Goal: Task Accomplishment & Management: Use online tool/utility

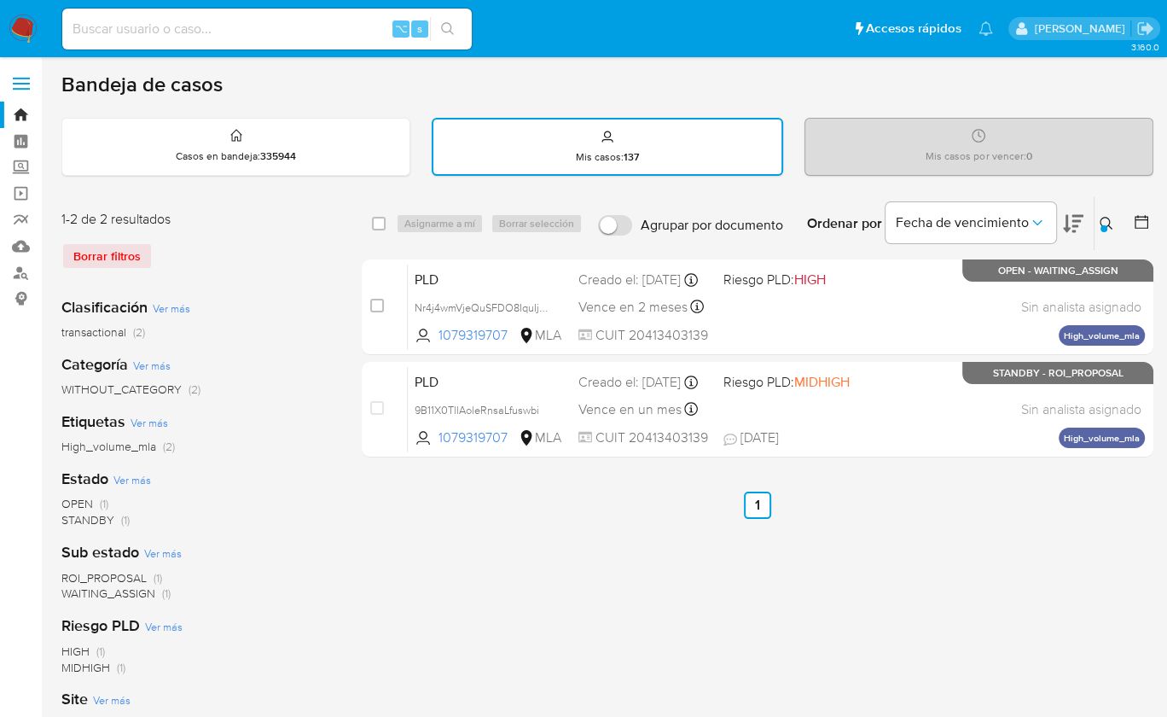
click at [1142, 224] on icon at bounding box center [1141, 221] width 17 height 17
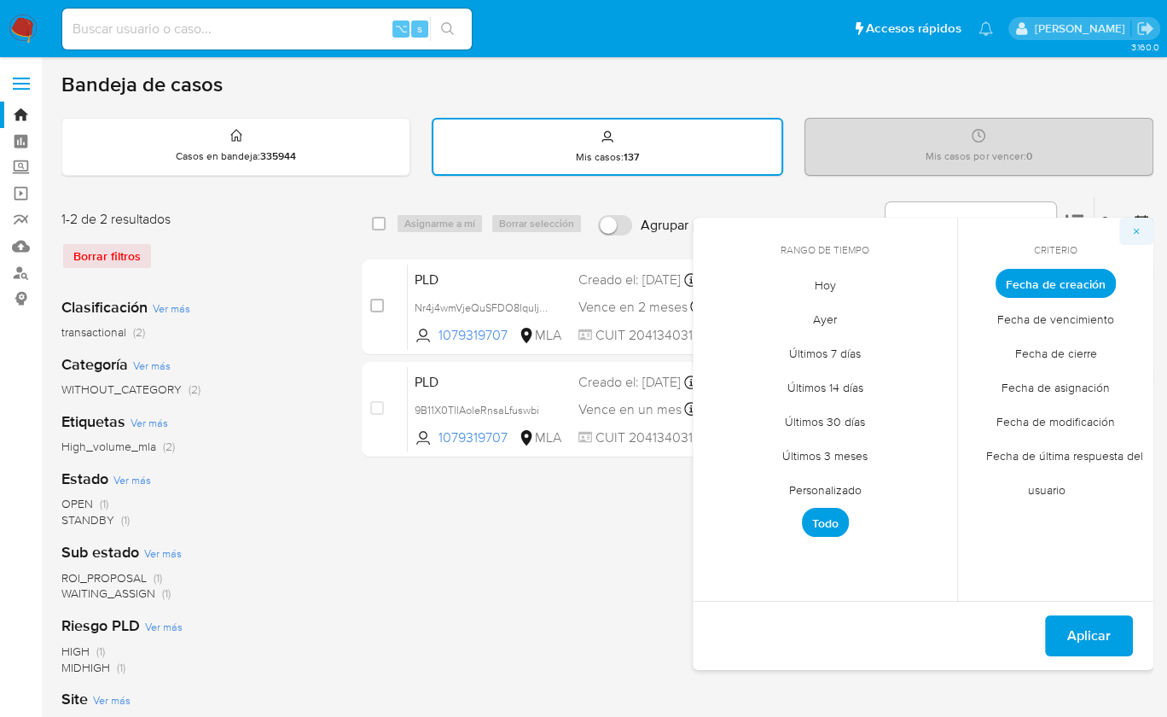
click at [1139, 229] on icon "button" at bounding box center [1137, 231] width 10 height 10
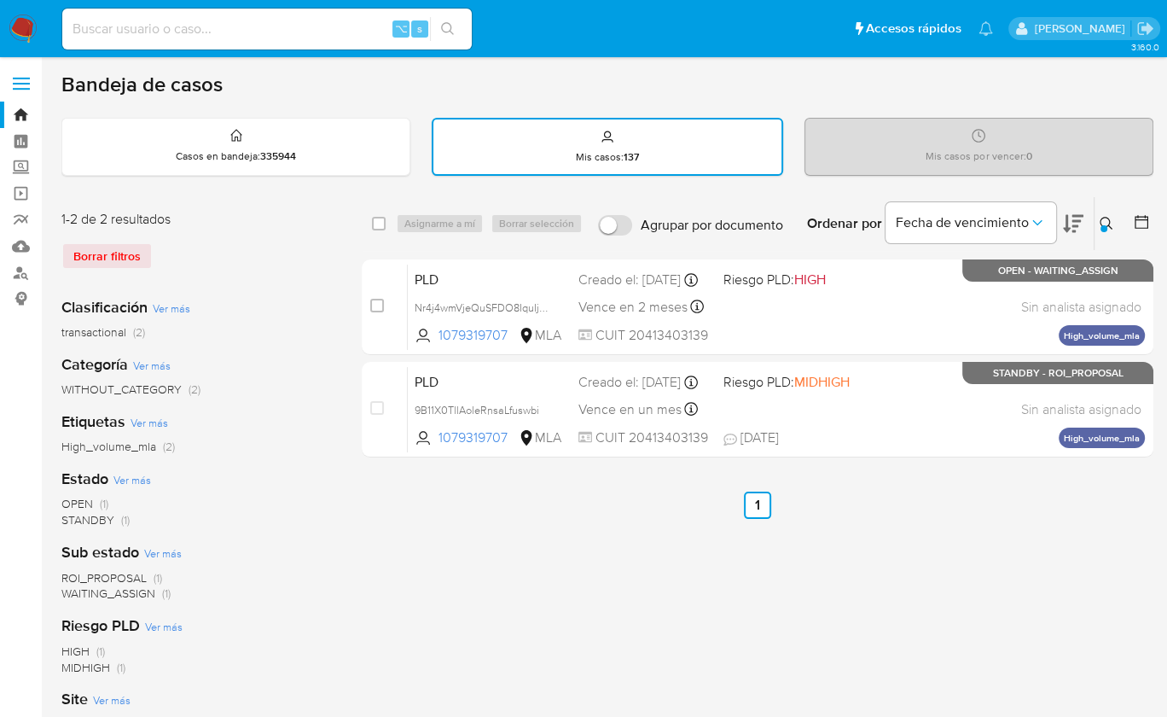
click at [1134, 225] on icon at bounding box center [1141, 221] width 17 height 17
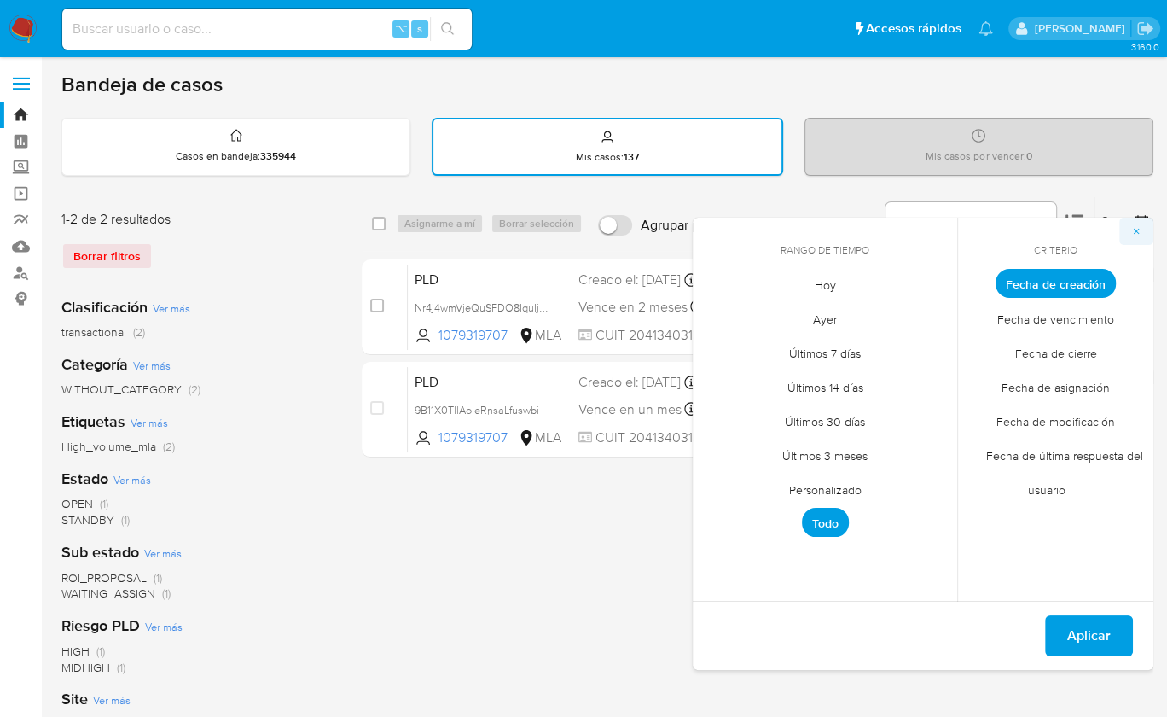
click at [1134, 231] on icon "button" at bounding box center [1137, 232] width 6 height 6
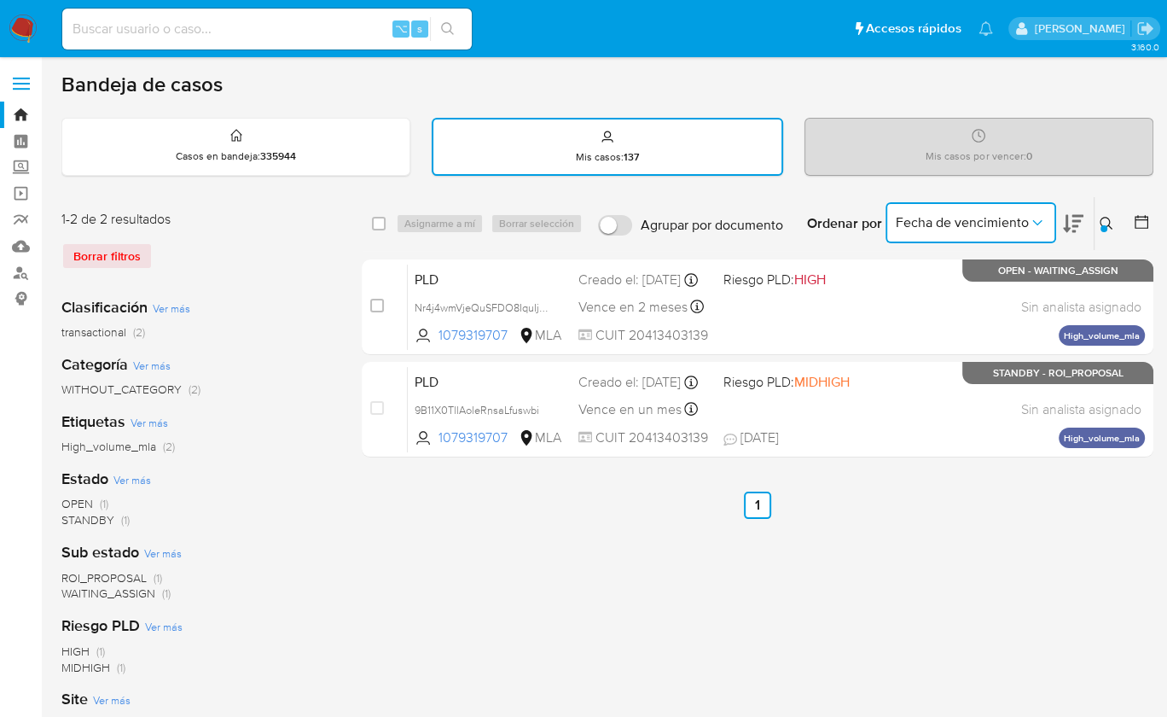
click at [986, 230] on button "Fecha de vencimiento" at bounding box center [971, 222] width 171 height 41
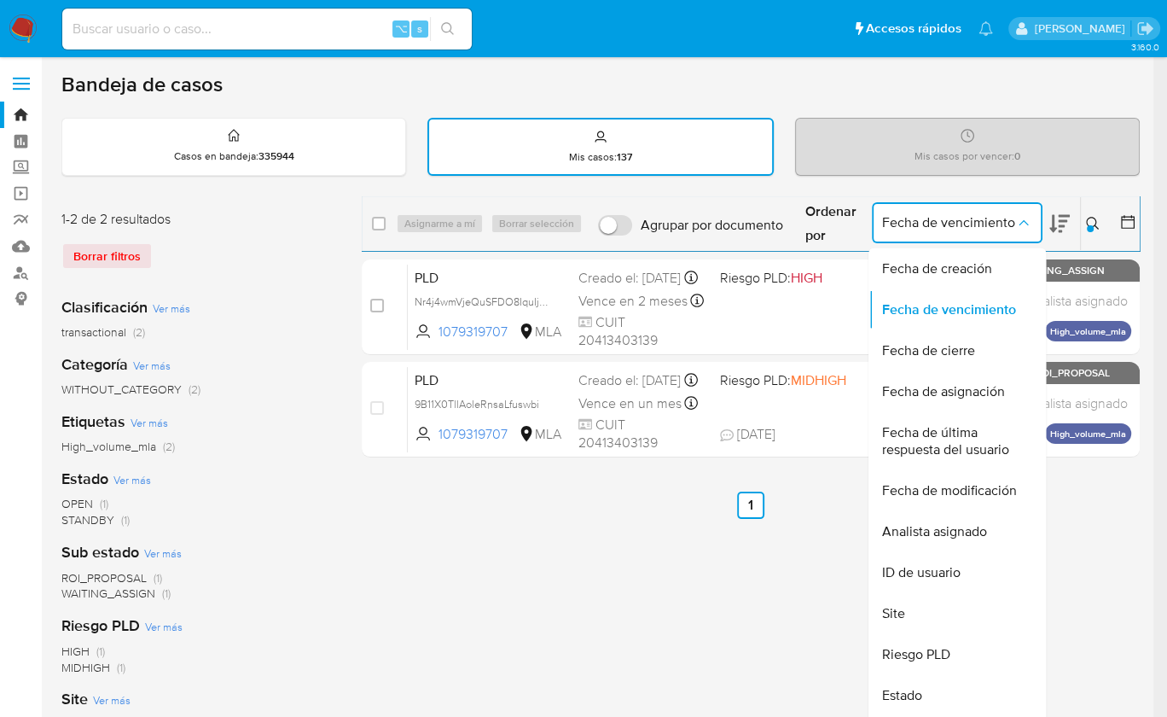
click at [1137, 224] on icon at bounding box center [1128, 221] width 17 height 17
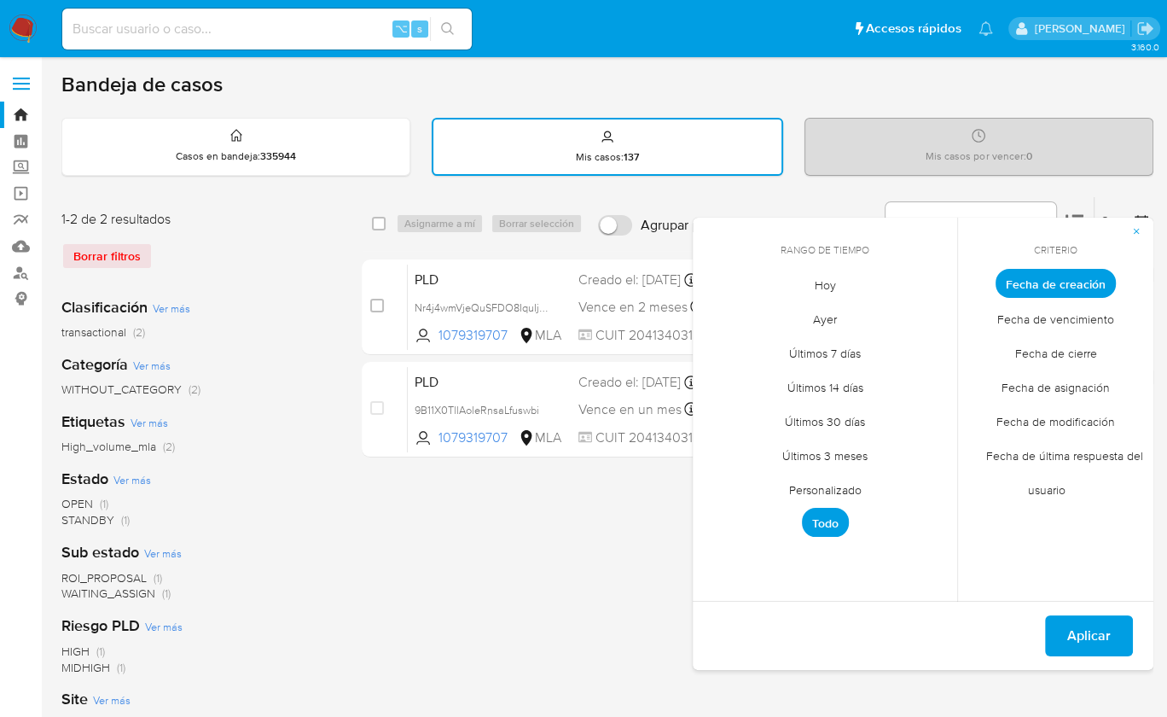
click at [492, 602] on div "select-all-cases-checkbox Asignarme a mí Borrar selección Agrupar por documento…" at bounding box center [758, 570] width 792 height 749
click at [1131, 235] on button "button" at bounding box center [1137, 231] width 34 height 27
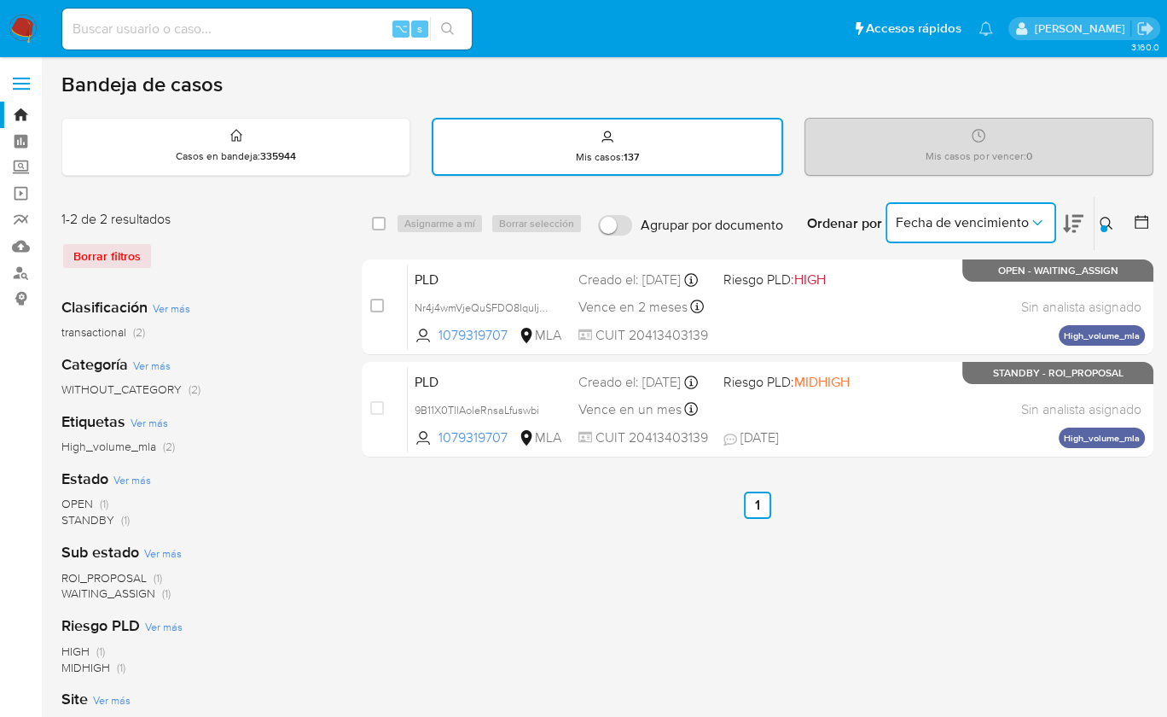
click at [986, 235] on button "Fecha de vencimiento" at bounding box center [971, 222] width 171 height 41
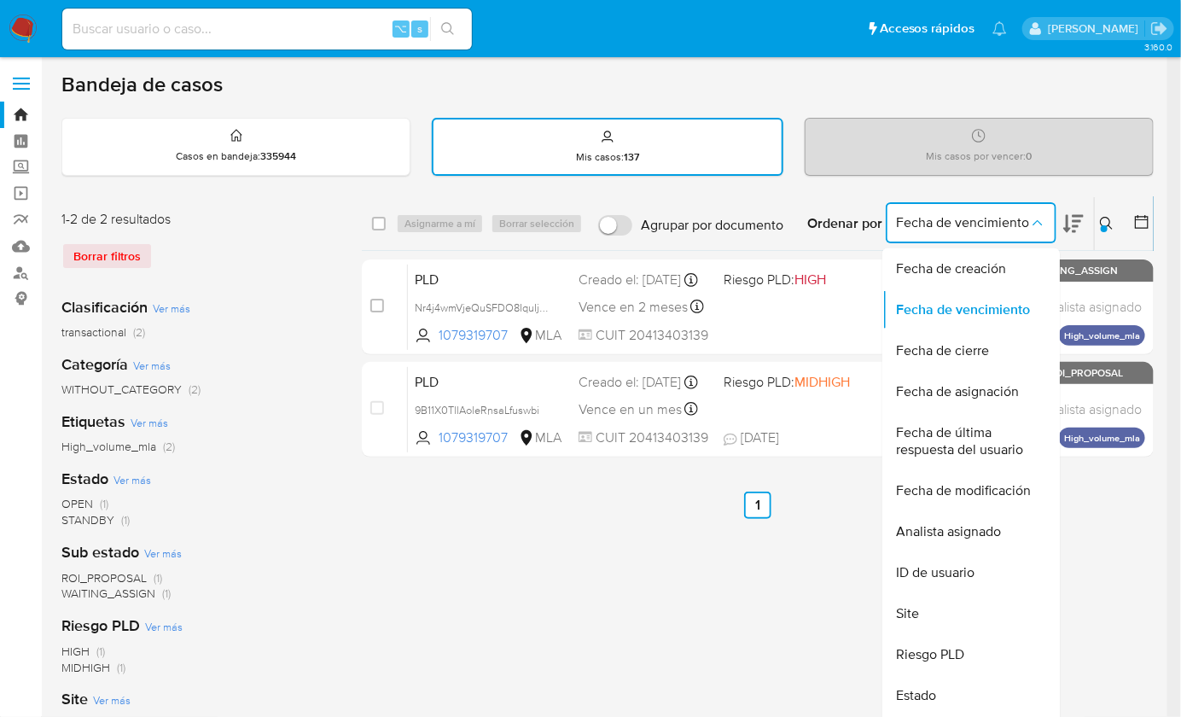
click at [1167, 544] on html "Pausado Ver notificaciones ⌥ s Accesos rápidos Presiona las siguientes teclas p…" at bounding box center [590, 508] width 1181 height 1017
